Goal: Go to known website: Access a specific website the user already knows

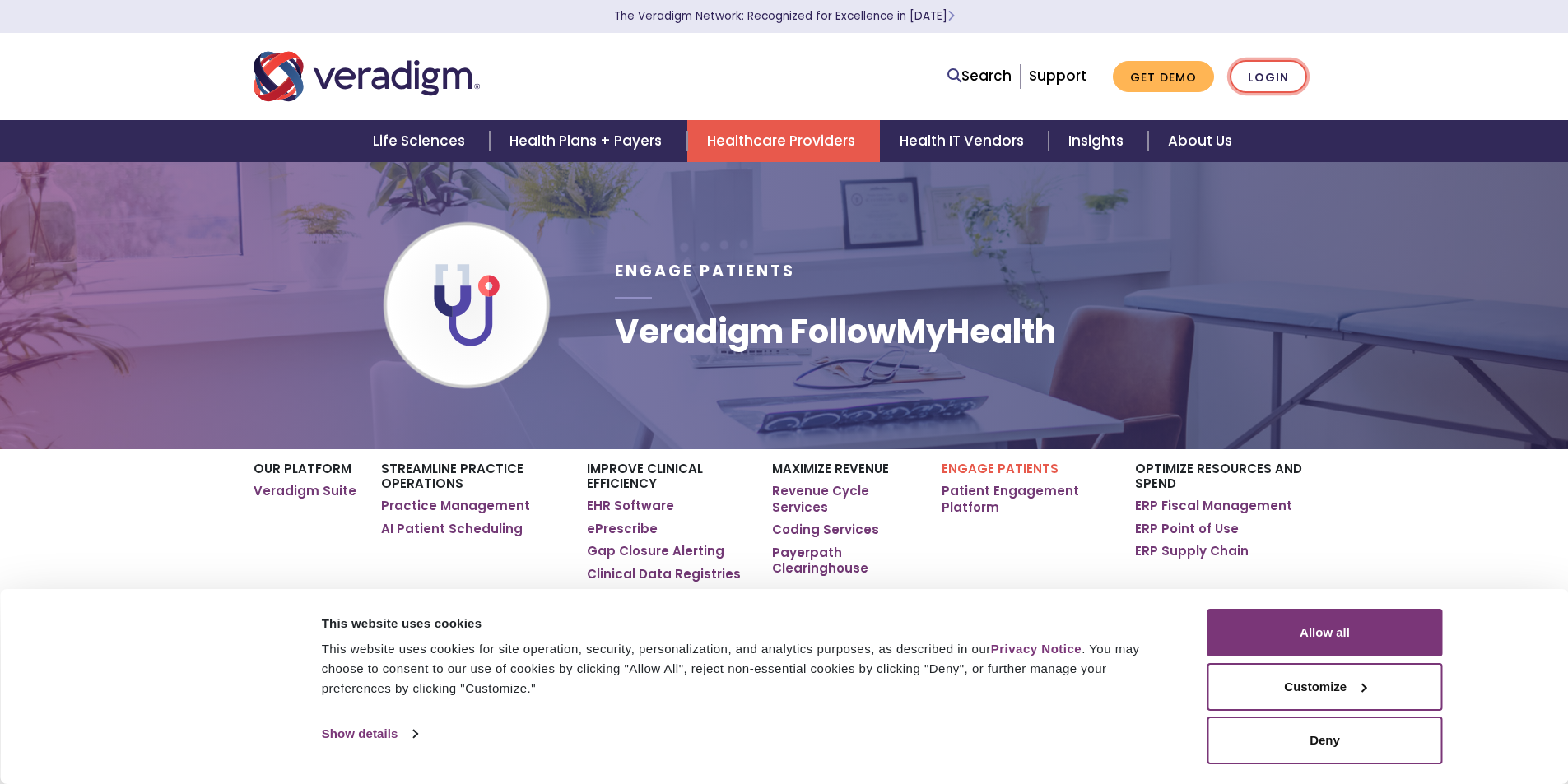
click at [1270, 76] on link "Login" at bounding box center [1268, 76] width 77 height 34
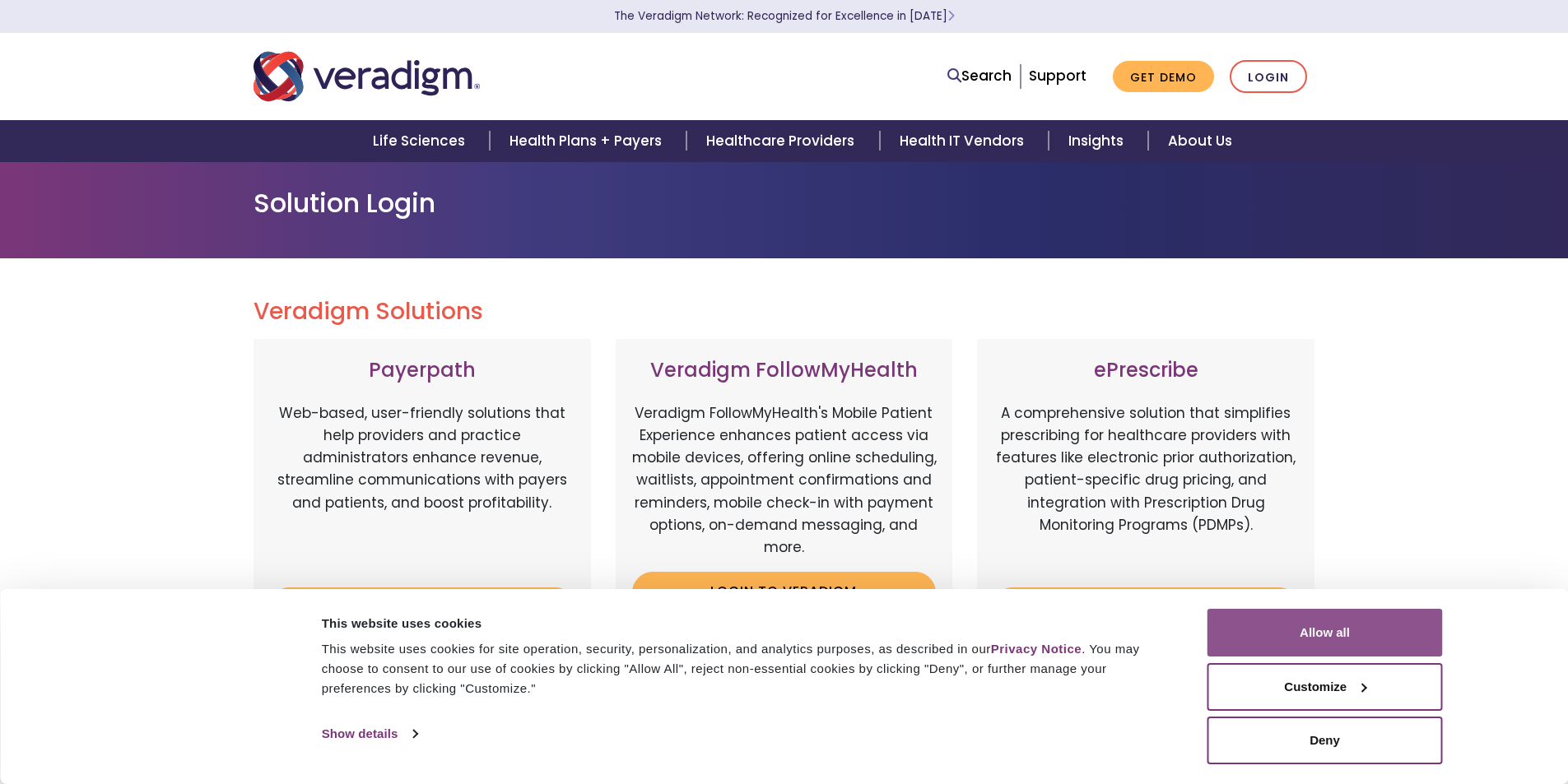
click at [1354, 635] on button "Allow all" at bounding box center [1325, 633] width 235 height 48
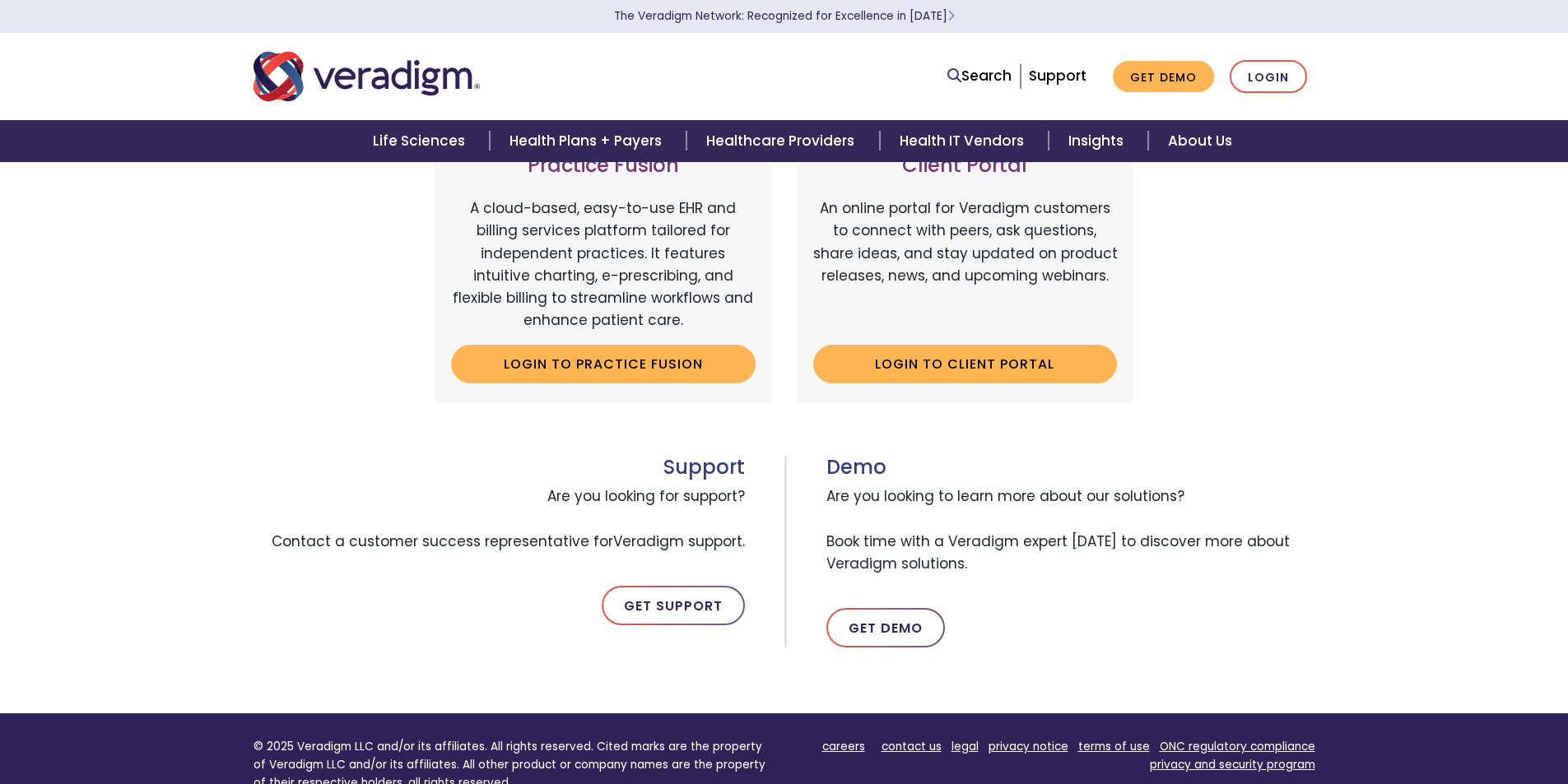
scroll to position [319, 0]
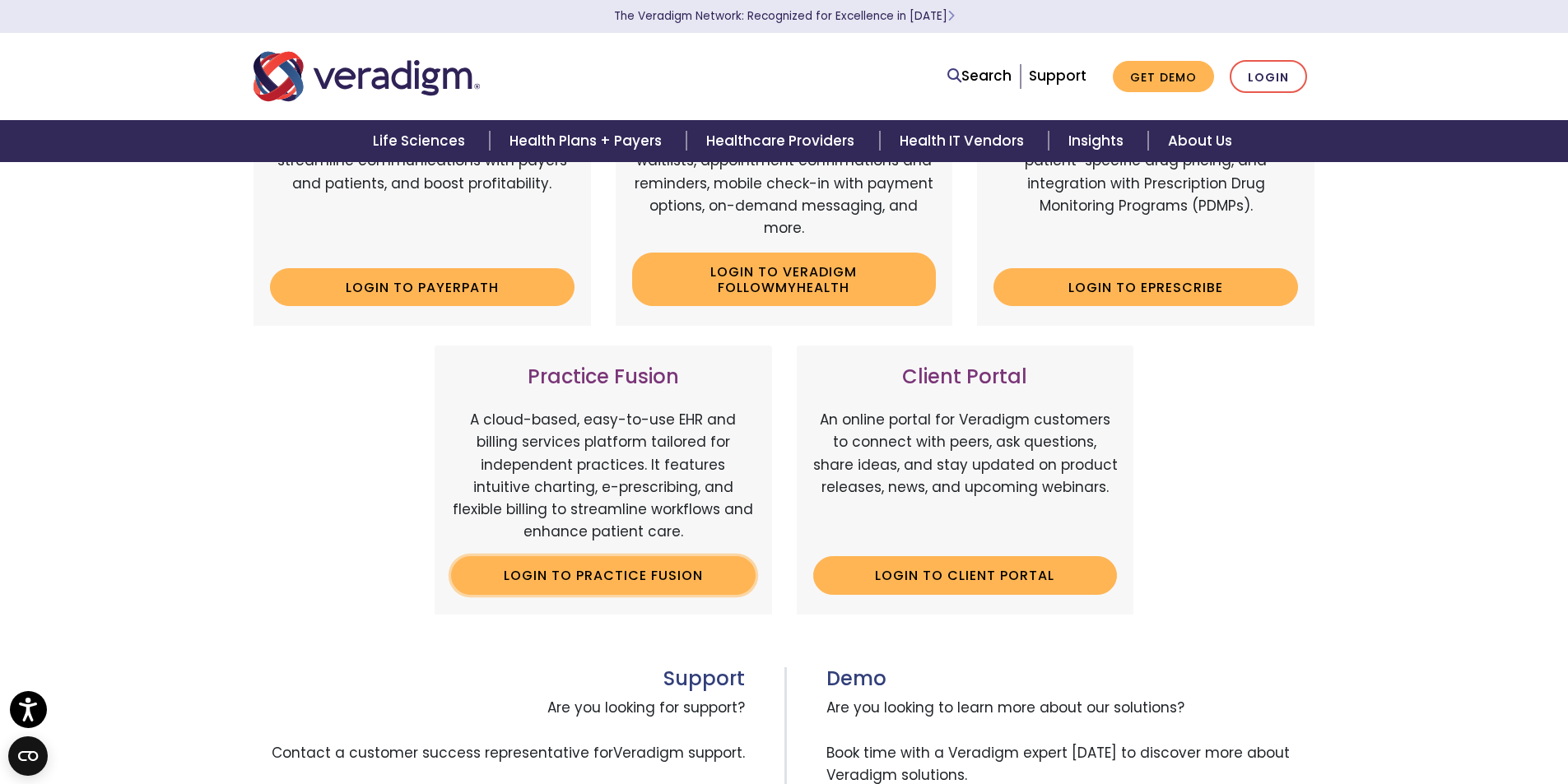
click at [590, 586] on link "Login to Practice Fusion" at bounding box center [603, 575] width 305 height 38
